Goal: Task Accomplishment & Management: Manage account settings

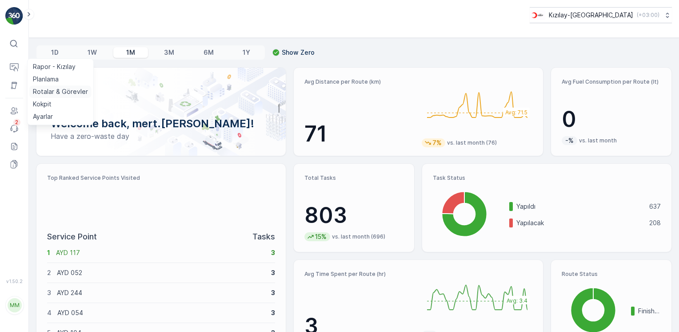
click at [62, 93] on p "Rotalar & Görevler" at bounding box center [60, 91] width 55 height 9
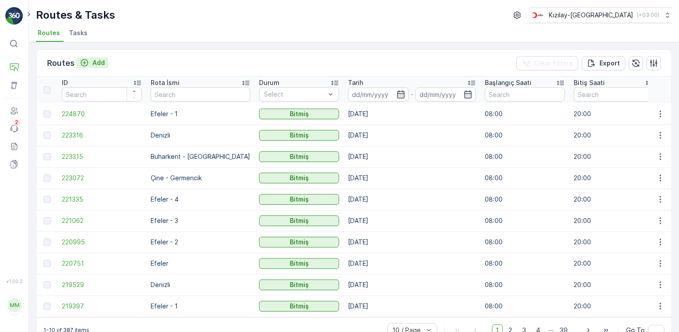
click at [107, 61] on button "Add" at bounding box center [92, 62] width 32 height 11
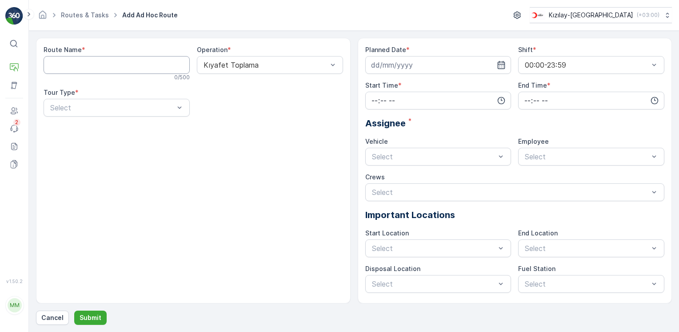
click at [87, 66] on Name "Route Name" at bounding box center [117, 65] width 146 height 18
type Name "Efeler - 2"
click at [266, 89] on div "Kıyafet Toplama" at bounding box center [270, 87] width 136 height 8
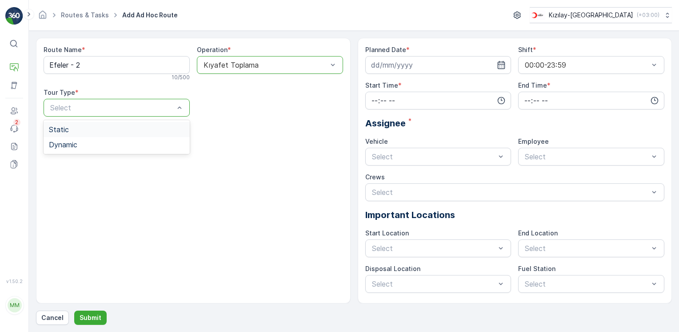
click at [76, 134] on div "Static" at bounding box center [117, 129] width 146 height 15
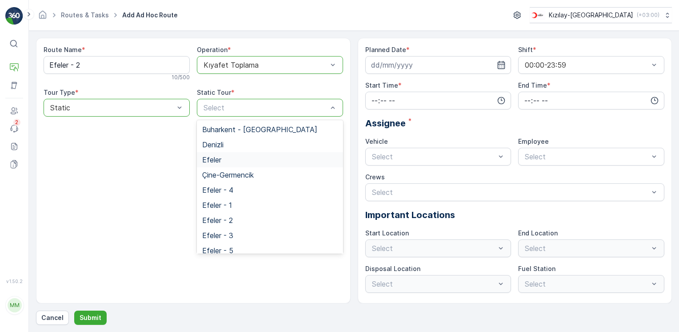
click at [226, 162] on div "Efeler" at bounding box center [270, 160] width 136 height 8
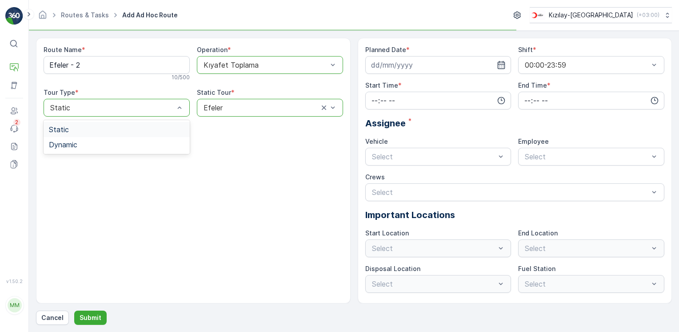
click at [105, 112] on div "Static" at bounding box center [117, 108] width 146 height 18
click at [72, 144] on span "Dynamic" at bounding box center [63, 145] width 28 height 8
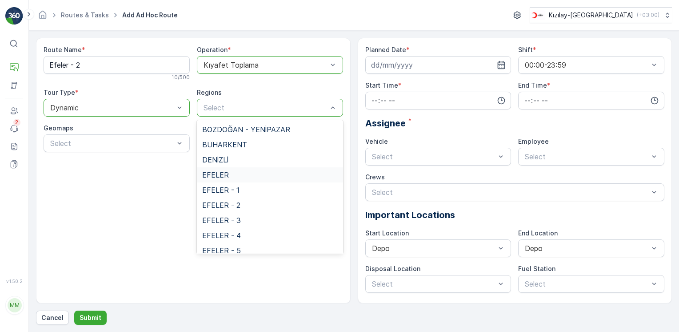
click at [210, 171] on span "EFELER" at bounding box center [215, 175] width 27 height 8
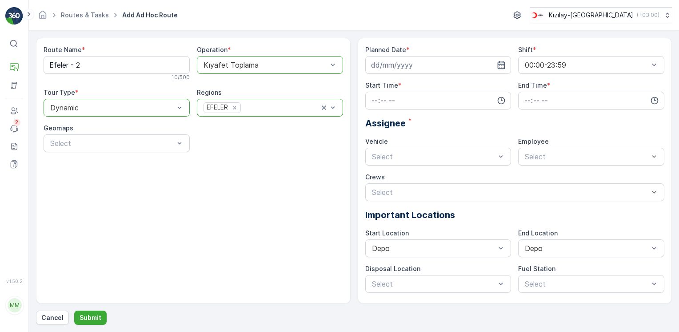
click at [165, 156] on div "Route Name * Efeler - 2 10 / 500 Operation * option Kıyafet Toplama, selected. …" at bounding box center [194, 102] width 300 height 114
click at [500, 60] on input at bounding box center [439, 65] width 146 height 18
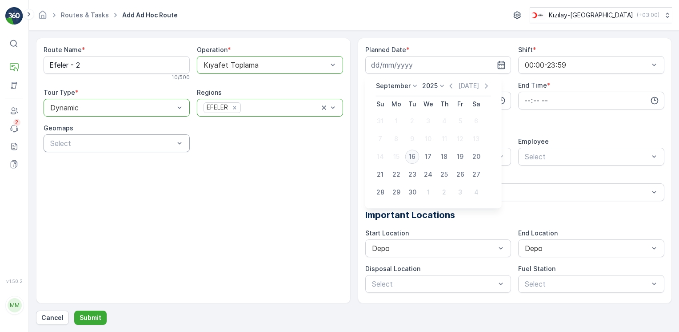
click at [413, 150] on div "16" at bounding box center [413, 156] width 14 height 14
type input "[DATE]"
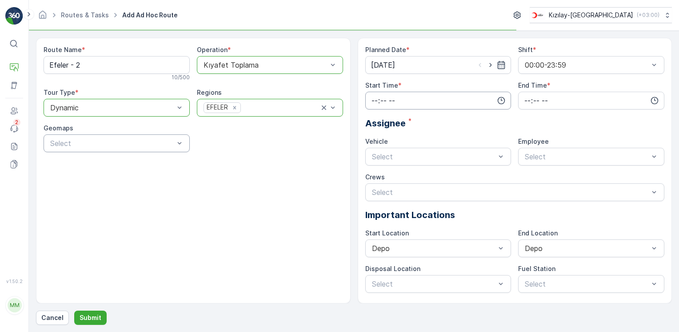
click at [440, 99] on input "time" at bounding box center [439, 101] width 146 height 18
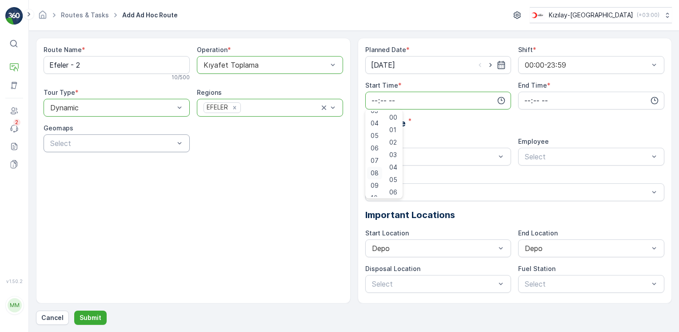
scroll to position [44, 0]
click at [377, 169] on span "08" at bounding box center [375, 172] width 8 height 9
type input "08:00"
click at [653, 102] on icon "button" at bounding box center [655, 101] width 8 height 8
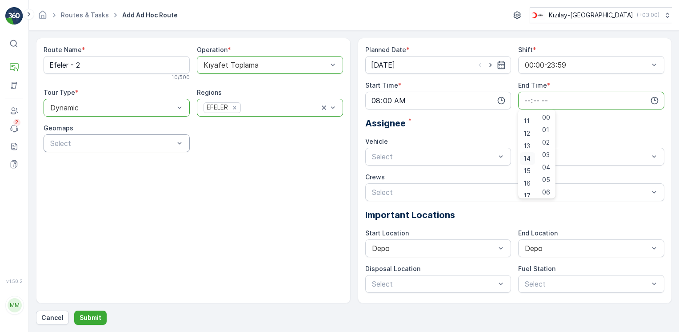
scroll to position [213, 0]
click at [527, 156] on span "20" at bounding box center [528, 153] width 8 height 9
type input "20:00"
click at [463, 163] on div "Select" at bounding box center [439, 157] width 146 height 18
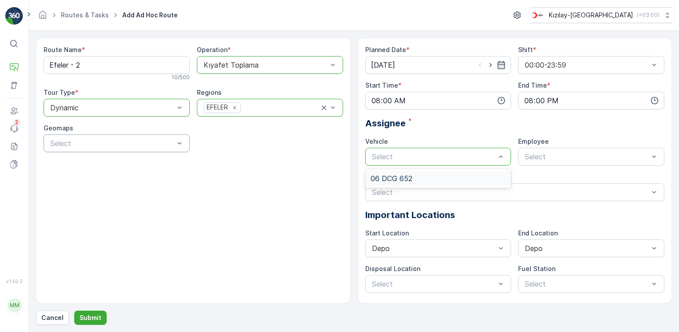
click at [420, 177] on div "06 DCG 652" at bounding box center [439, 178] width 136 height 8
click at [533, 177] on span "06CTG514" at bounding box center [542, 178] width 36 height 8
click at [432, 185] on div "Select" at bounding box center [516, 192] width 300 height 18
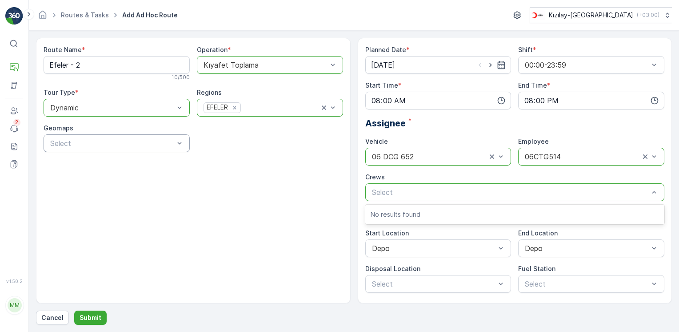
drag, startPoint x: 242, startPoint y: 225, endPoint x: 173, endPoint y: 244, distance: 71.5
click at [241, 225] on div "Route Name * Efeler - 2 10 / 500 Operation * option Kıyafet Toplama, selected. …" at bounding box center [193, 170] width 315 height 265
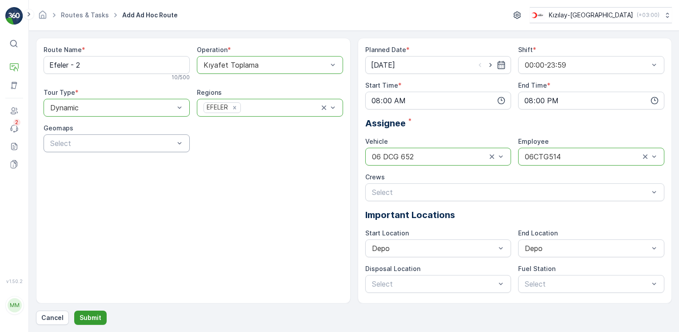
click at [80, 318] on p "Submit" at bounding box center [91, 317] width 22 height 9
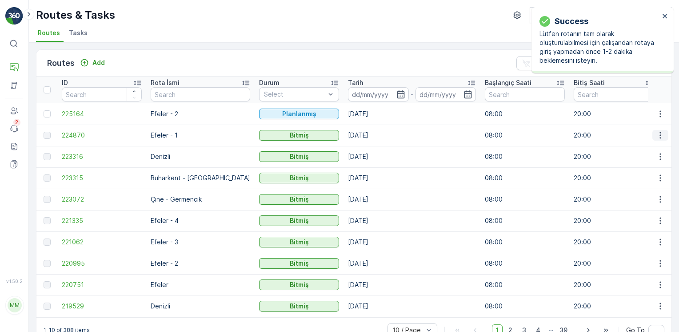
click at [658, 135] on icon "button" at bounding box center [660, 135] width 9 height 9
click at [653, 150] on span "See More Details" at bounding box center [640, 147] width 52 height 9
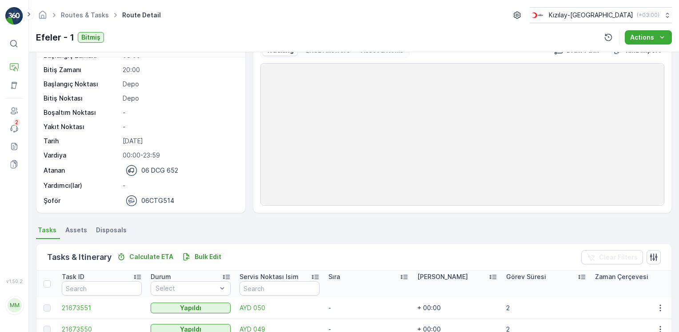
scroll to position [133, 0]
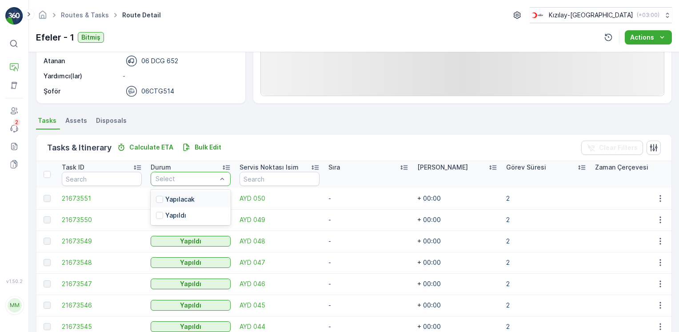
click at [178, 199] on p "Yapılacak" at bounding box center [179, 199] width 29 height 9
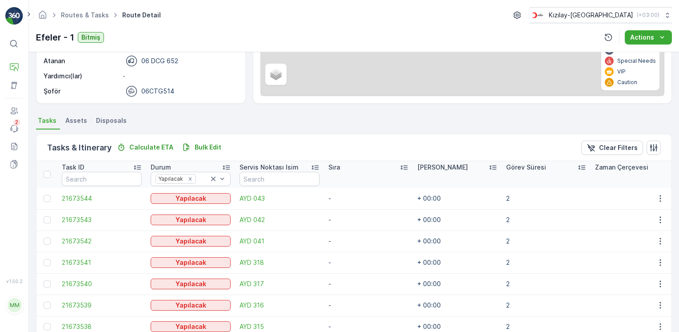
click at [50, 174] on div at bounding box center [47, 174] width 7 height 7
click at [48, 171] on input "checkbox" at bounding box center [48, 171] width 0 height 0
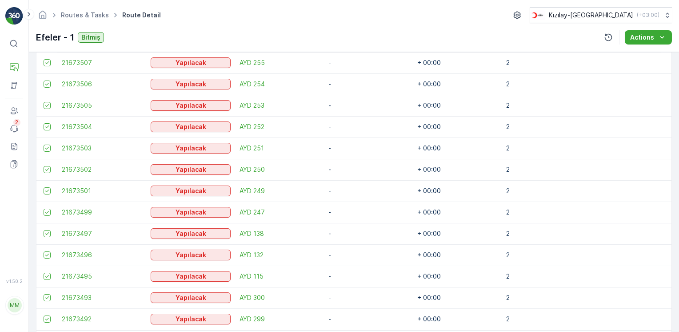
scroll to position [1097, 0]
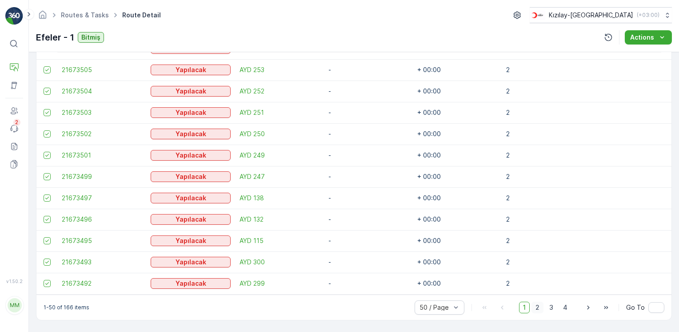
click at [532, 306] on span "2" at bounding box center [538, 307] width 12 height 12
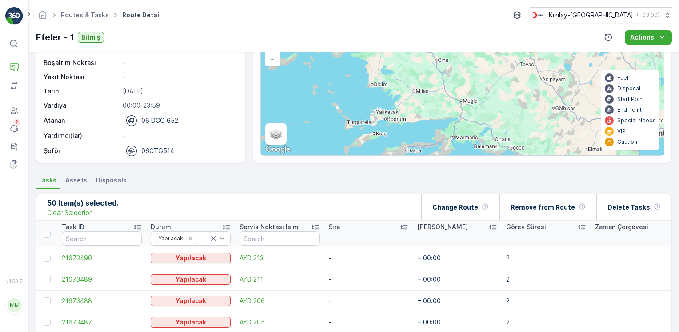
scroll to position [29, 0]
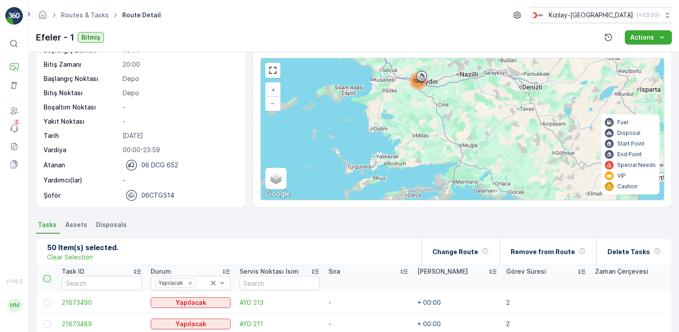
click at [46, 275] on div at bounding box center [47, 278] width 7 height 7
click at [48, 275] on input "checkbox" at bounding box center [48, 275] width 0 height 0
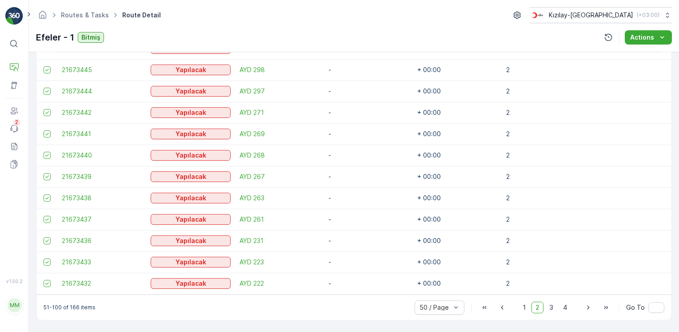
scroll to position [1097, 0]
click at [555, 306] on span "3" at bounding box center [552, 307] width 12 height 12
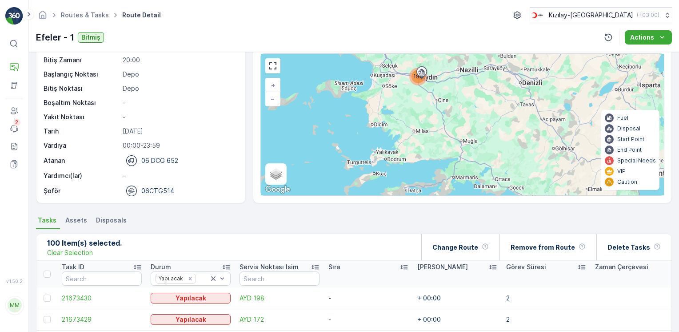
scroll to position [89, 0]
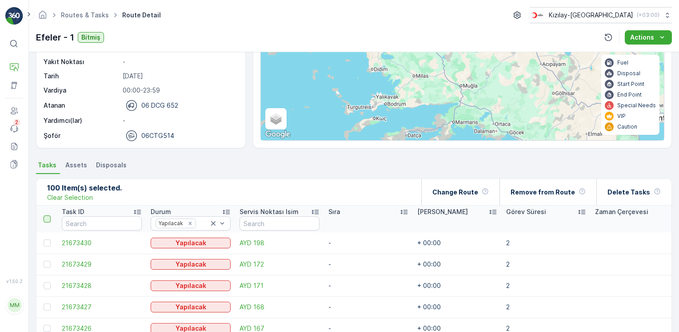
click at [47, 220] on div at bounding box center [47, 218] width 7 height 7
click at [48, 215] on input "checkbox" at bounding box center [48, 215] width 0 height 0
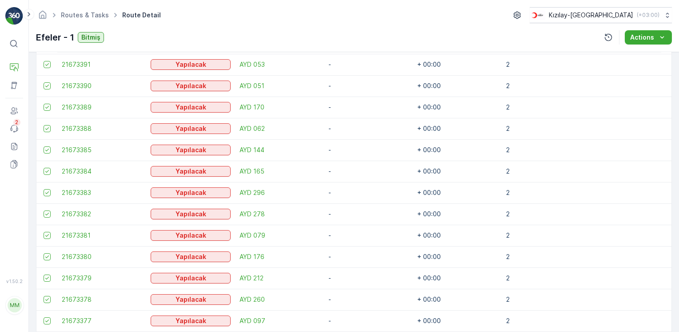
scroll to position [1097, 0]
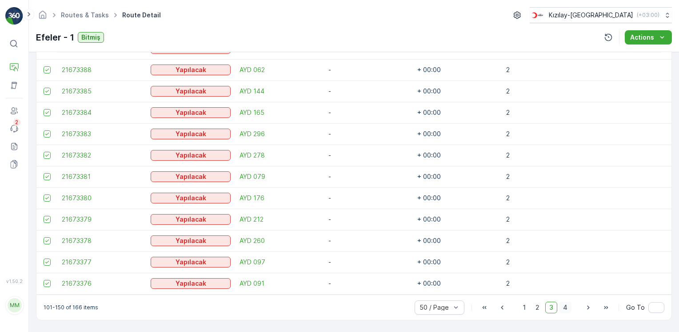
click at [566, 307] on span "4" at bounding box center [565, 307] width 12 height 12
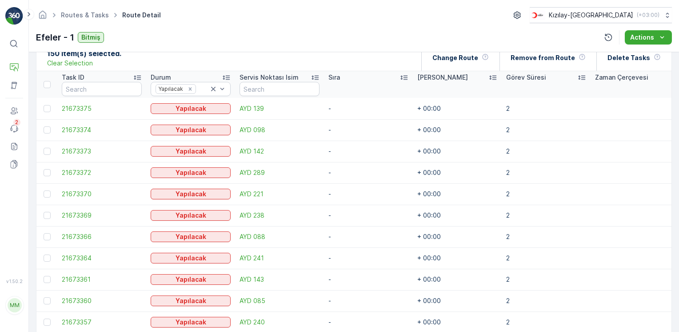
scroll to position [178, 0]
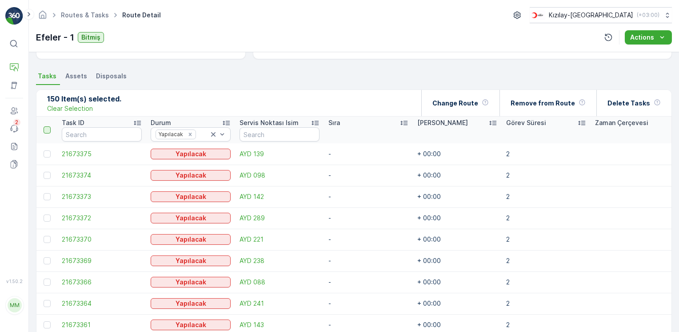
click at [49, 127] on div at bounding box center [47, 129] width 7 height 7
click at [48, 126] on input "checkbox" at bounding box center [48, 126] width 0 height 0
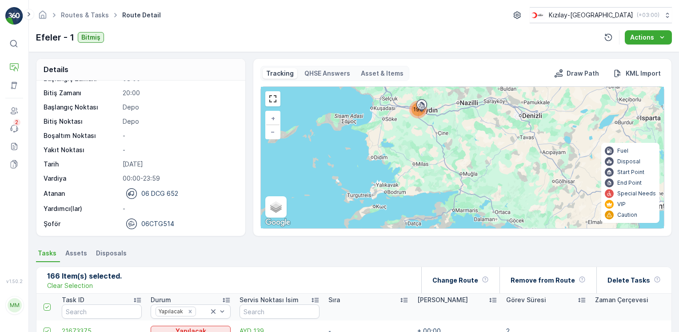
scroll to position [0, 0]
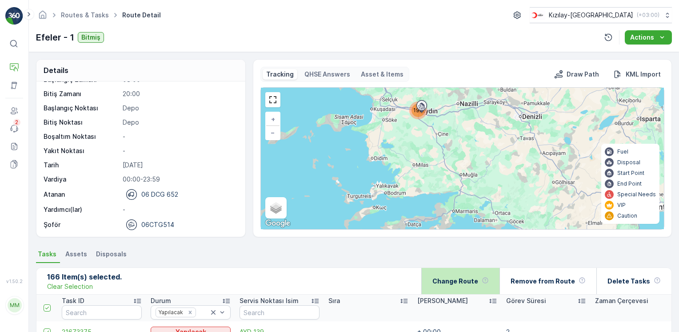
click at [471, 286] on div "Change Route" at bounding box center [461, 281] width 56 height 26
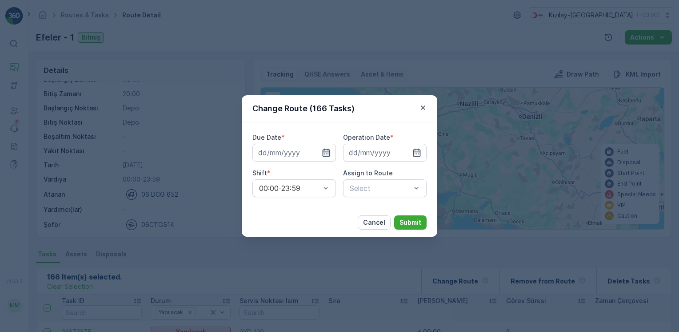
click at [323, 151] on icon "button" at bounding box center [327, 153] width 8 height 8
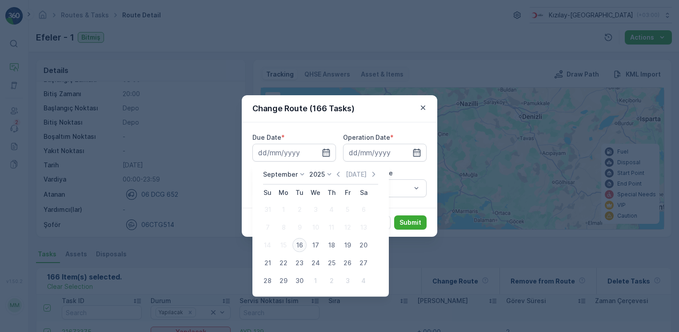
click at [301, 245] on div "16" at bounding box center [300, 245] width 14 height 14
type input "[DATE]"
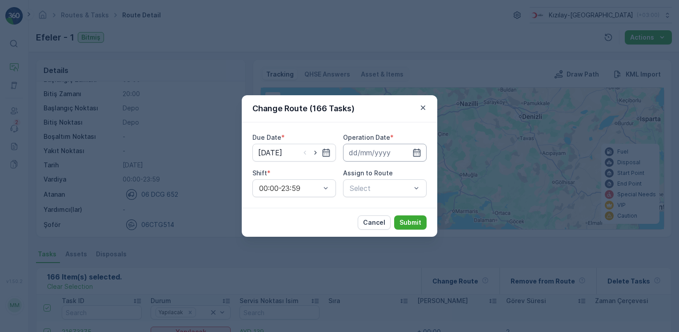
click at [410, 159] on input at bounding box center [385, 153] width 84 height 18
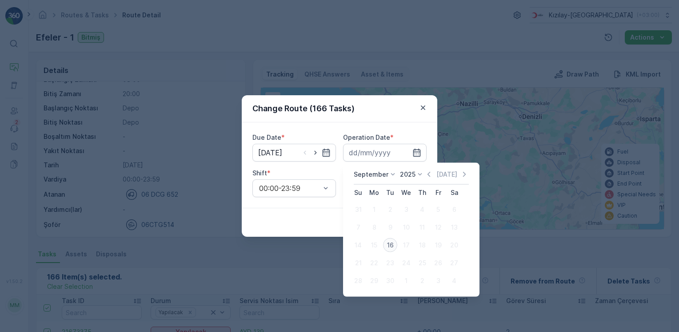
click at [388, 248] on div "16" at bounding box center [390, 245] width 14 height 14
type input "[DATE]"
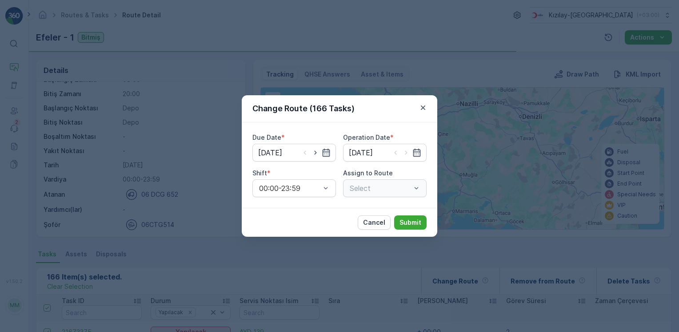
click at [396, 187] on div "Select" at bounding box center [385, 188] width 84 height 18
click at [378, 212] on span "Efeler - 2 (Planlanmış) - 06 DCG 652" at bounding box center [385, 214] width 73 height 16
click at [410, 218] on p "Submit" at bounding box center [411, 222] width 22 height 9
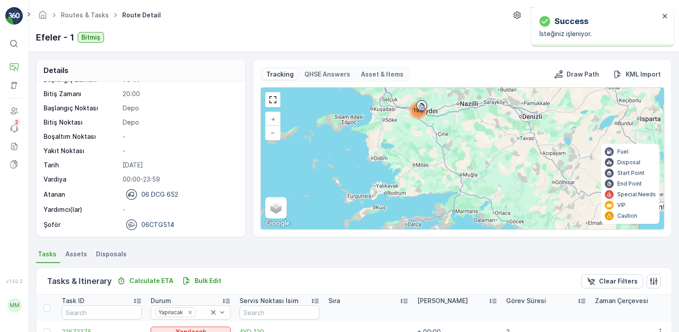
click at [15, 20] on img at bounding box center [14, 16] width 18 height 18
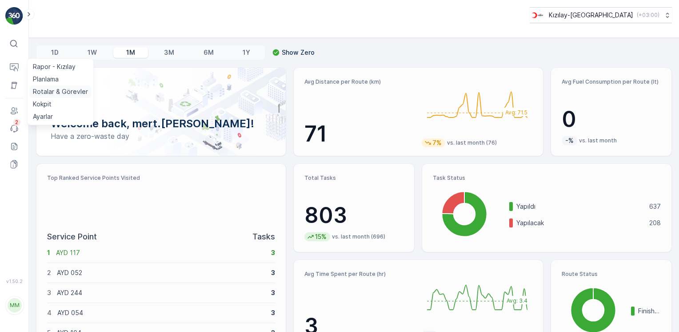
click at [45, 92] on p "Rotalar & Görevler" at bounding box center [60, 91] width 55 height 9
